Goal: Task Accomplishment & Management: Manage account settings

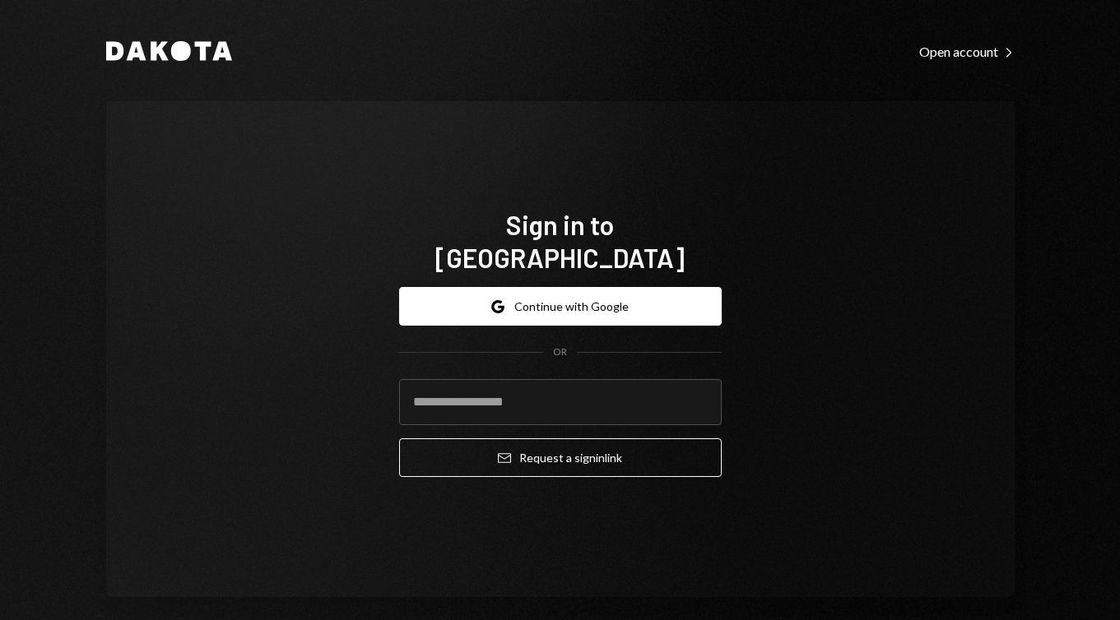
type input "**********"
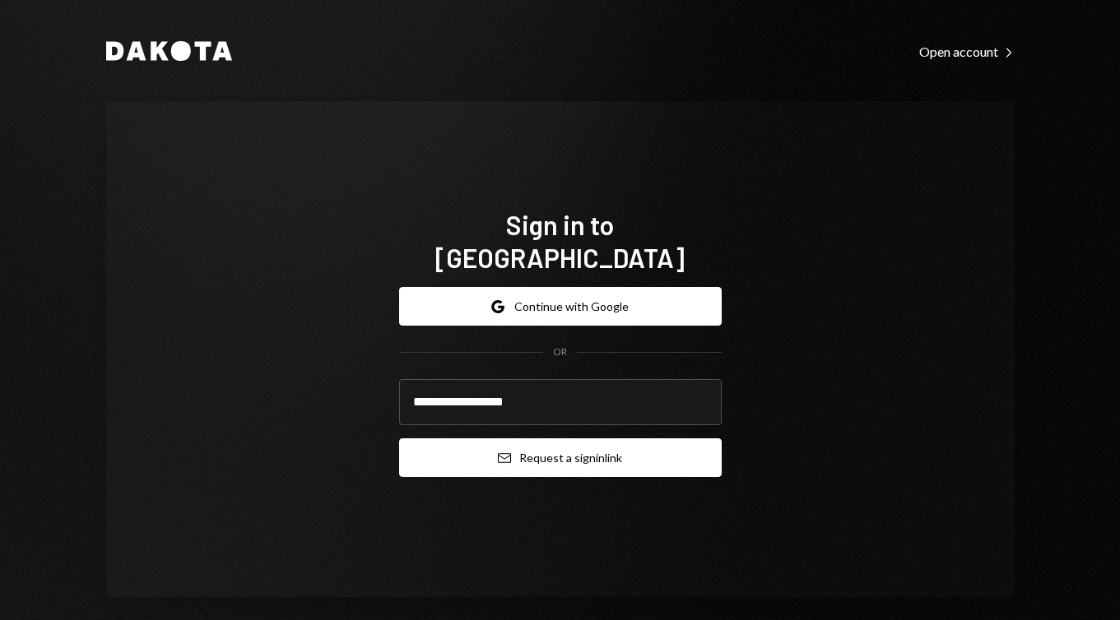
click at [623, 443] on button "Email Request a sign in link" at bounding box center [560, 458] width 323 height 39
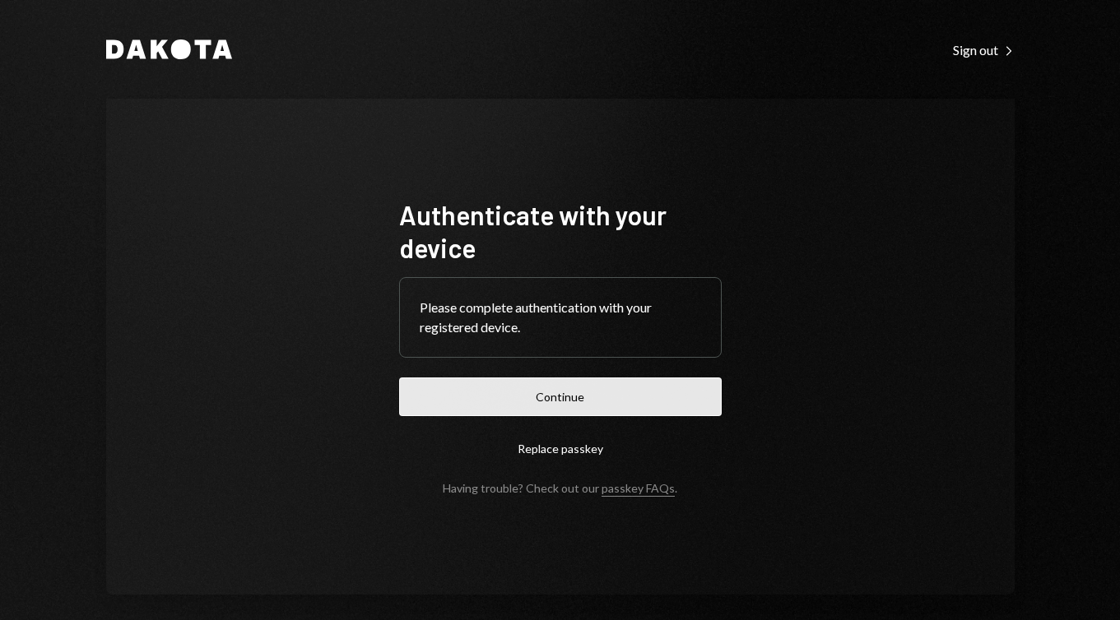
click at [546, 400] on button "Continue" at bounding box center [560, 397] width 323 height 39
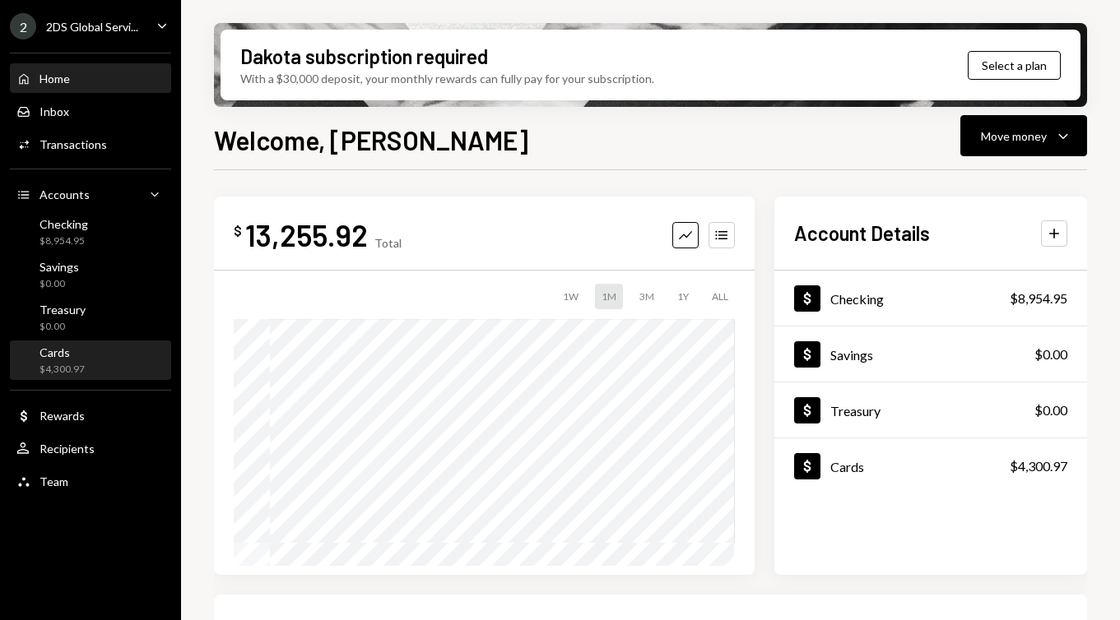
click at [126, 346] on div "Cards $4,300.97" at bounding box center [90, 361] width 148 height 31
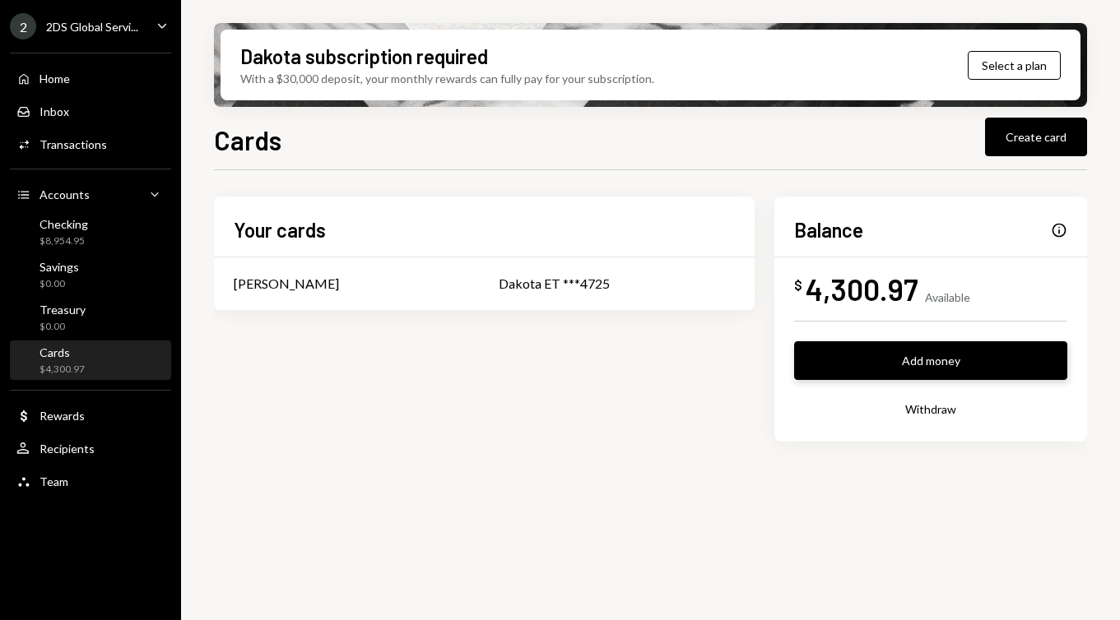
click at [925, 341] on button "Add money" at bounding box center [930, 360] width 273 height 39
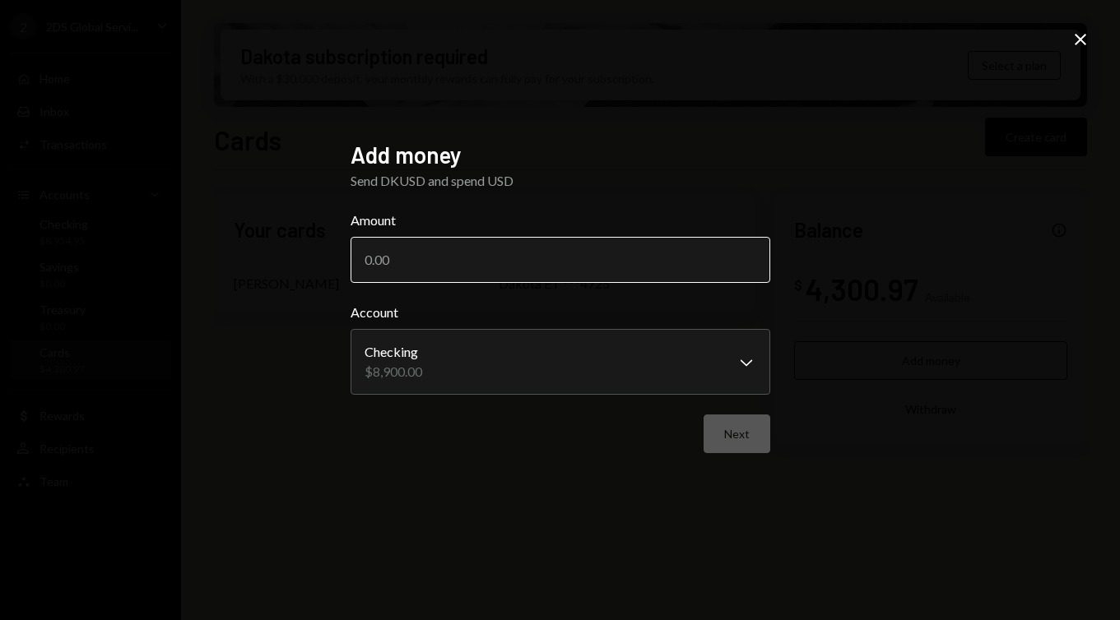
click at [601, 264] on input "Amount" at bounding box center [560, 260] width 420 height 46
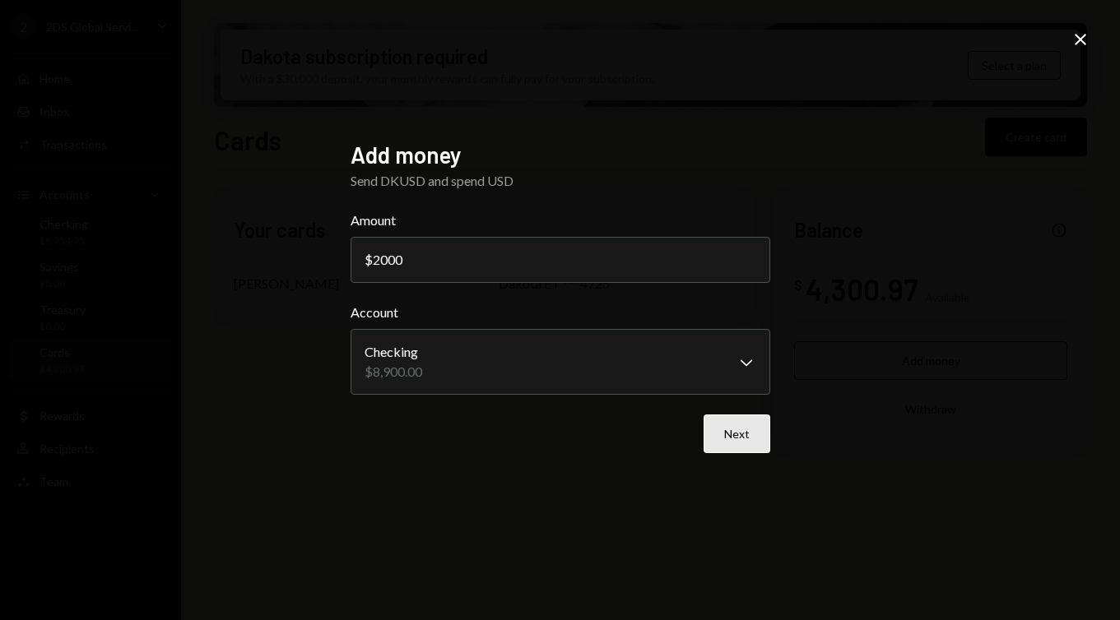
type input "2000"
click at [737, 438] on button "Next" at bounding box center [736, 434] width 67 height 39
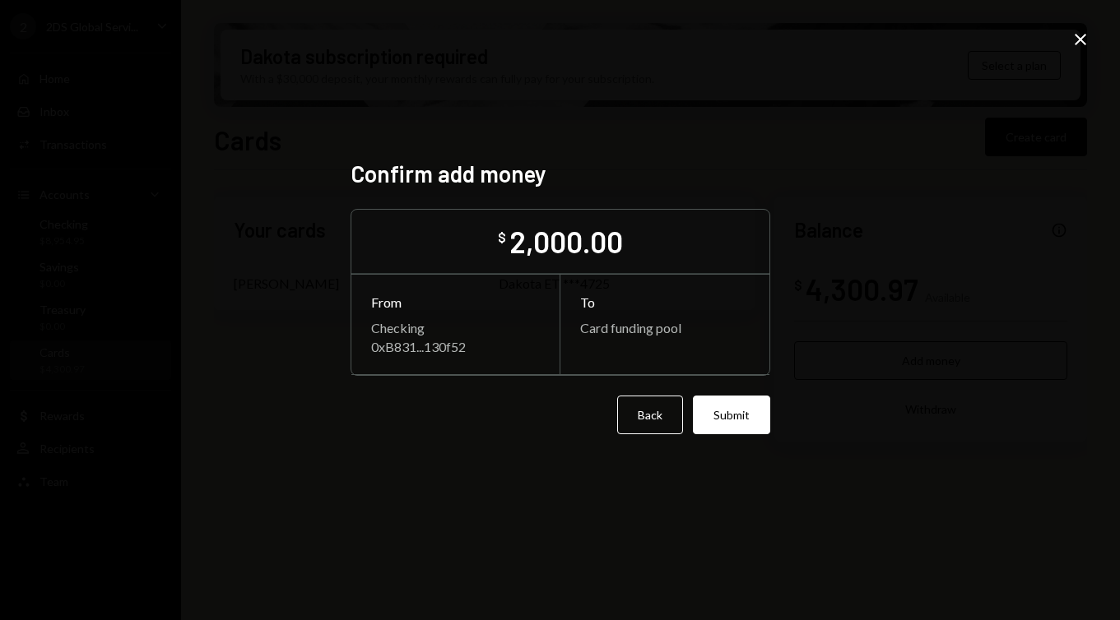
drag, startPoint x: 750, startPoint y: 417, endPoint x: 748, endPoint y: 406, distance: 11.8
click at [750, 417] on button "Submit" at bounding box center [731, 415] width 77 height 39
